Goal: Task Accomplishment & Management: Complete application form

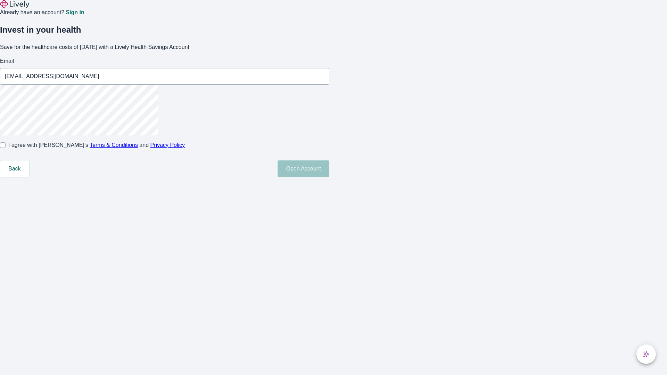
click at [6, 148] on input "I agree with Lively’s Terms & Conditions and Privacy Policy" at bounding box center [3, 146] width 6 height 6
checkbox input "true"
click at [329, 177] on button "Open Account" at bounding box center [304, 169] width 52 height 17
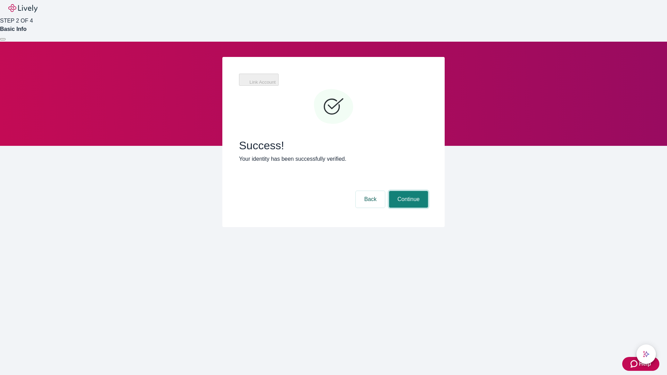
click at [408, 191] on button "Continue" at bounding box center [408, 199] width 39 height 17
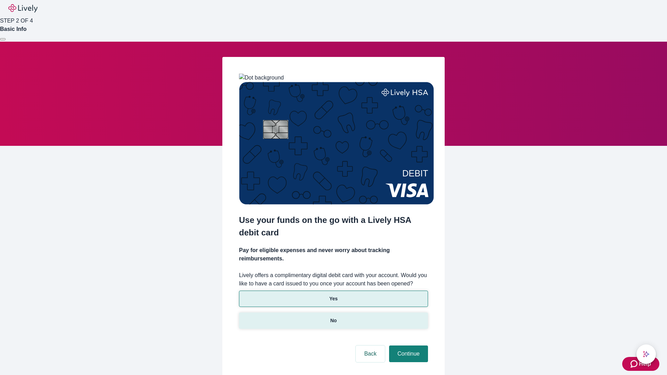
click at [333, 317] on p "No" at bounding box center [334, 320] width 7 height 7
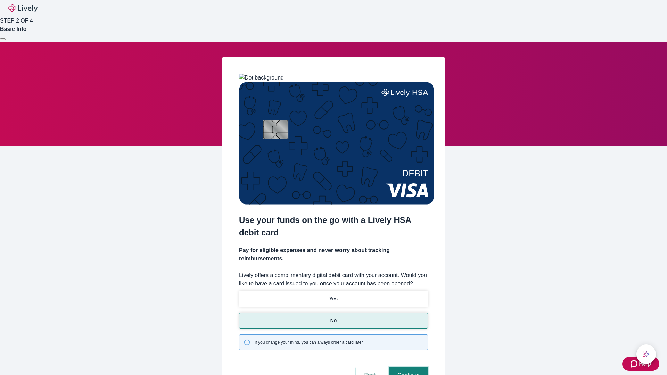
click at [408, 367] on button "Continue" at bounding box center [408, 375] width 39 height 17
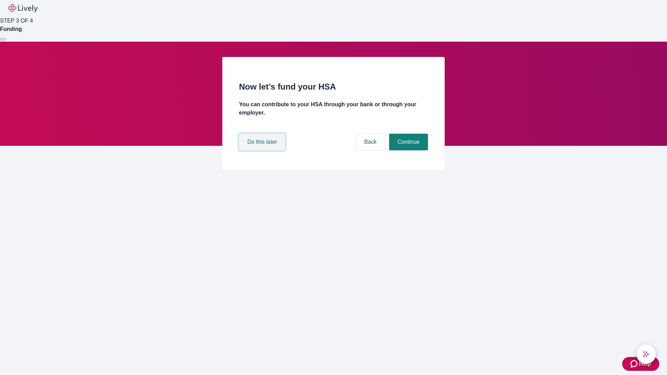
click at [263, 150] on button "Do this later" at bounding box center [262, 142] width 46 height 17
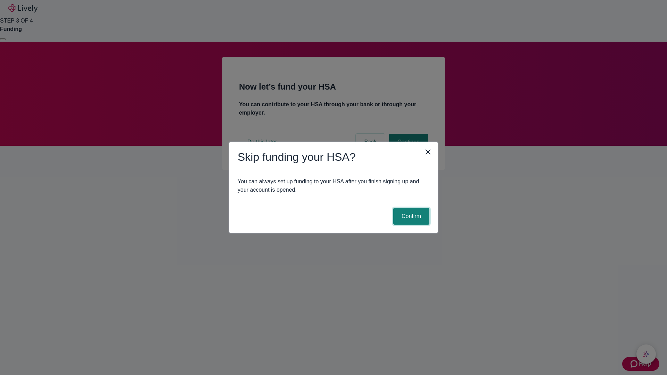
click at [410, 217] on button "Confirm" at bounding box center [411, 216] width 36 height 17
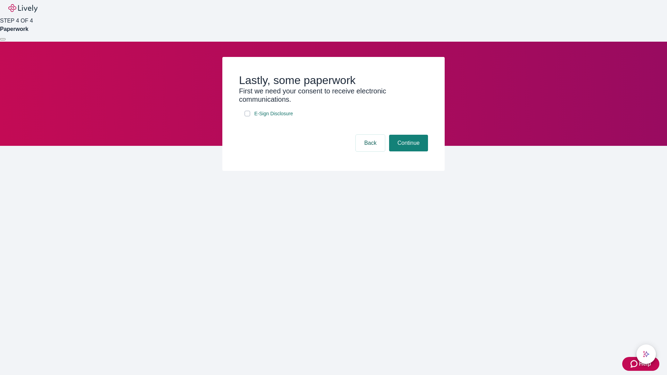
click at [247, 116] on input "E-Sign Disclosure" at bounding box center [248, 114] width 6 height 6
checkbox input "true"
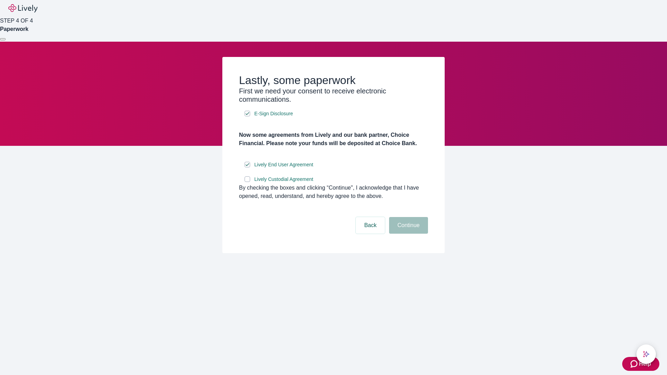
click at [247, 182] on input "Lively Custodial Agreement" at bounding box center [248, 180] width 6 height 6
checkbox input "true"
click at [408, 234] on button "Continue" at bounding box center [408, 225] width 39 height 17
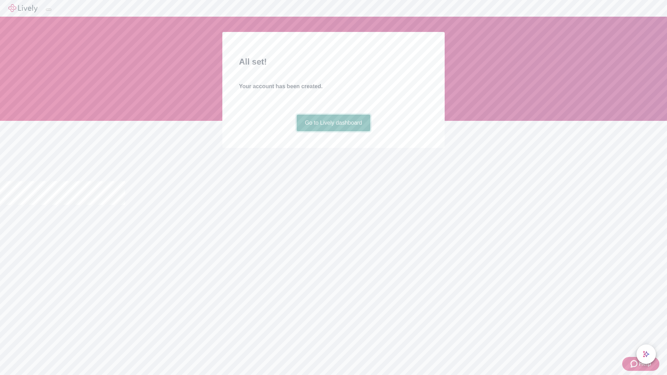
click at [333, 131] on link "Go to Lively dashboard" at bounding box center [334, 123] width 74 height 17
